Goal: Information Seeking & Learning: Learn about a topic

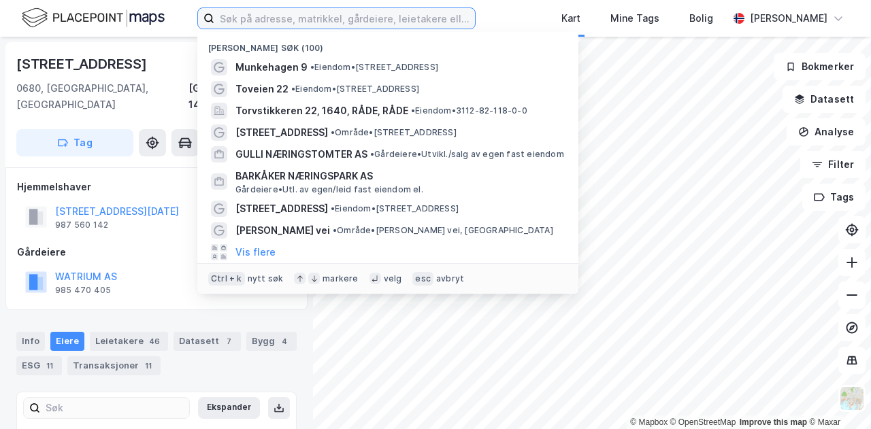
click at [284, 11] on input at bounding box center [344, 18] width 261 height 20
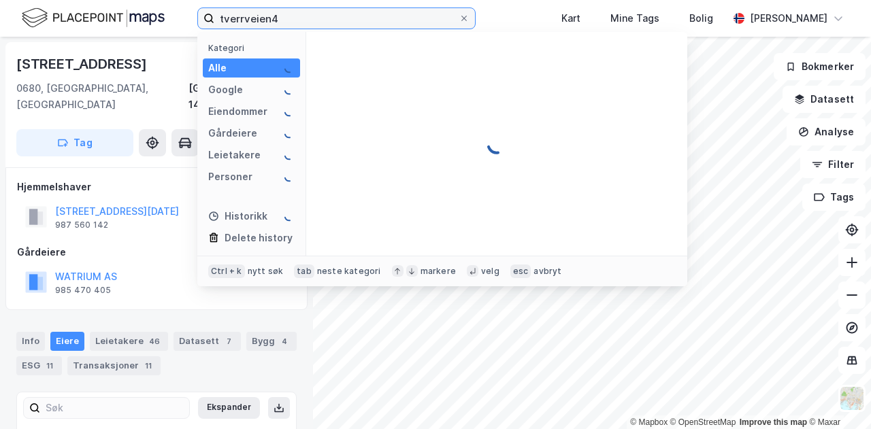
type input "tverrveien4"
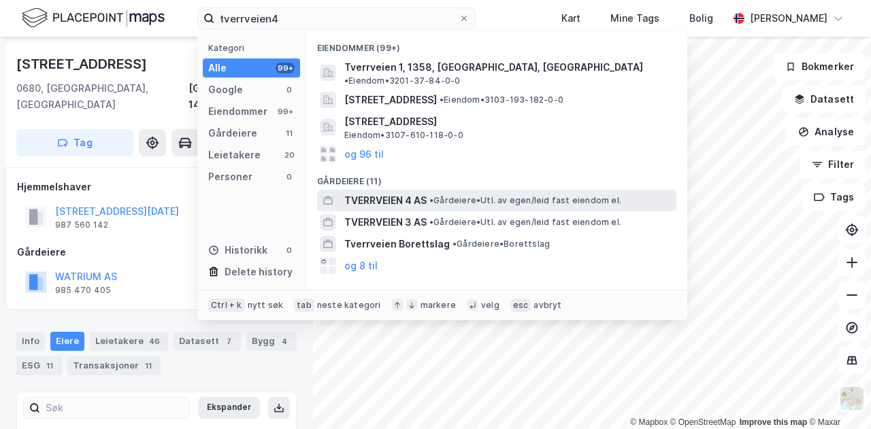
click at [380, 195] on span "TVERRVEIEN 4 AS" at bounding box center [385, 201] width 82 height 16
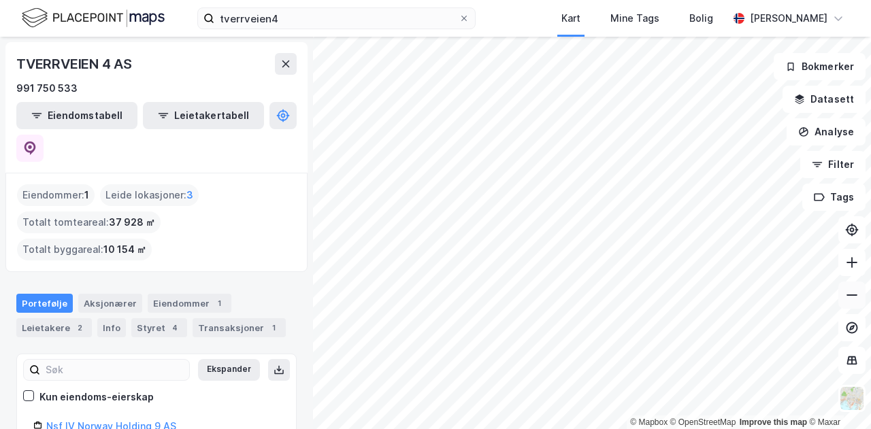
click at [848, 304] on button at bounding box center [851, 295] width 27 height 27
